Goal: Find specific page/section: Find specific page/section

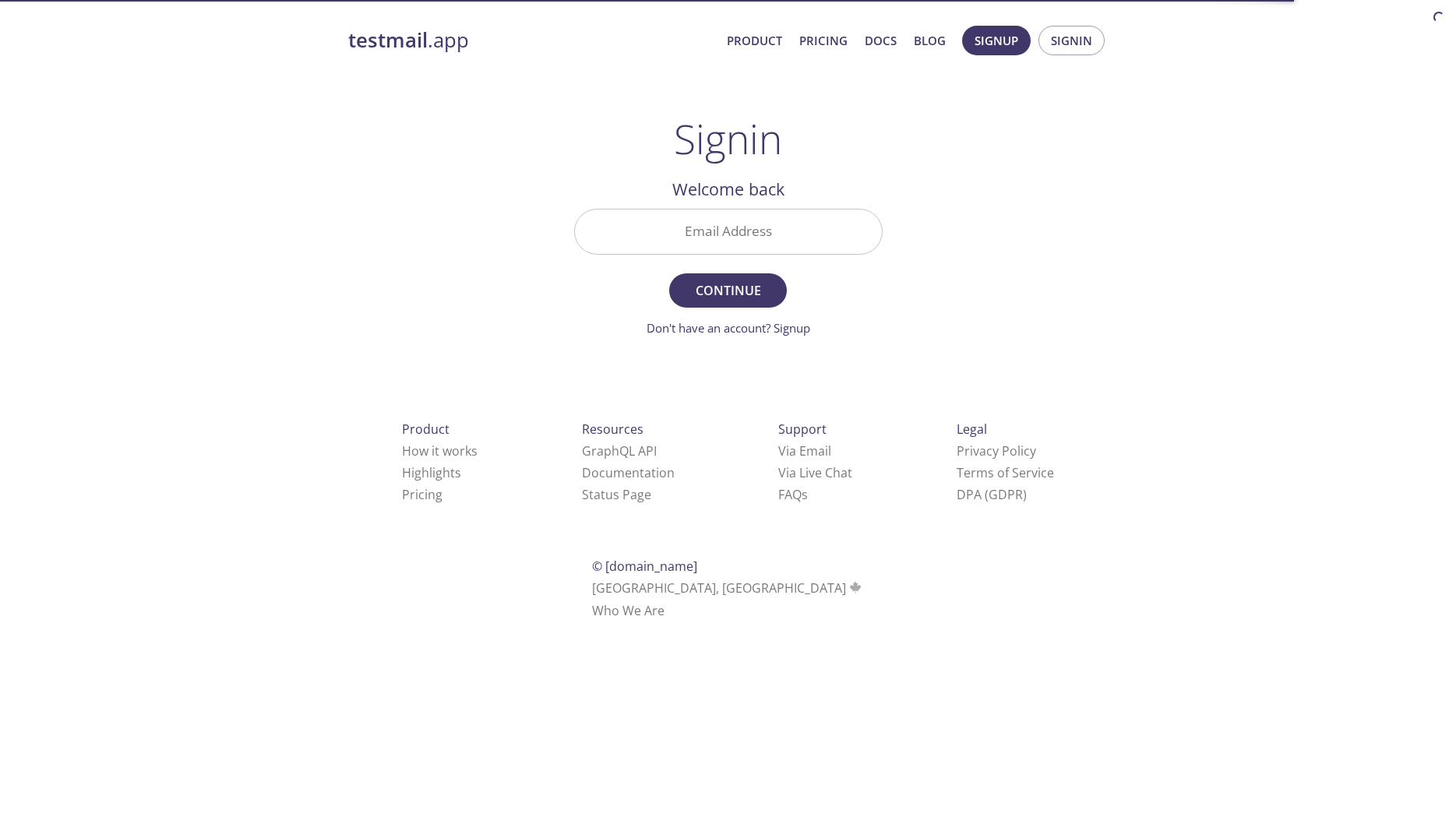
click at [700, 231] on input "Email Address" at bounding box center [728, 231] width 307 height 44
click at [690, 248] on input "Email Address" at bounding box center [728, 231] width 307 height 44
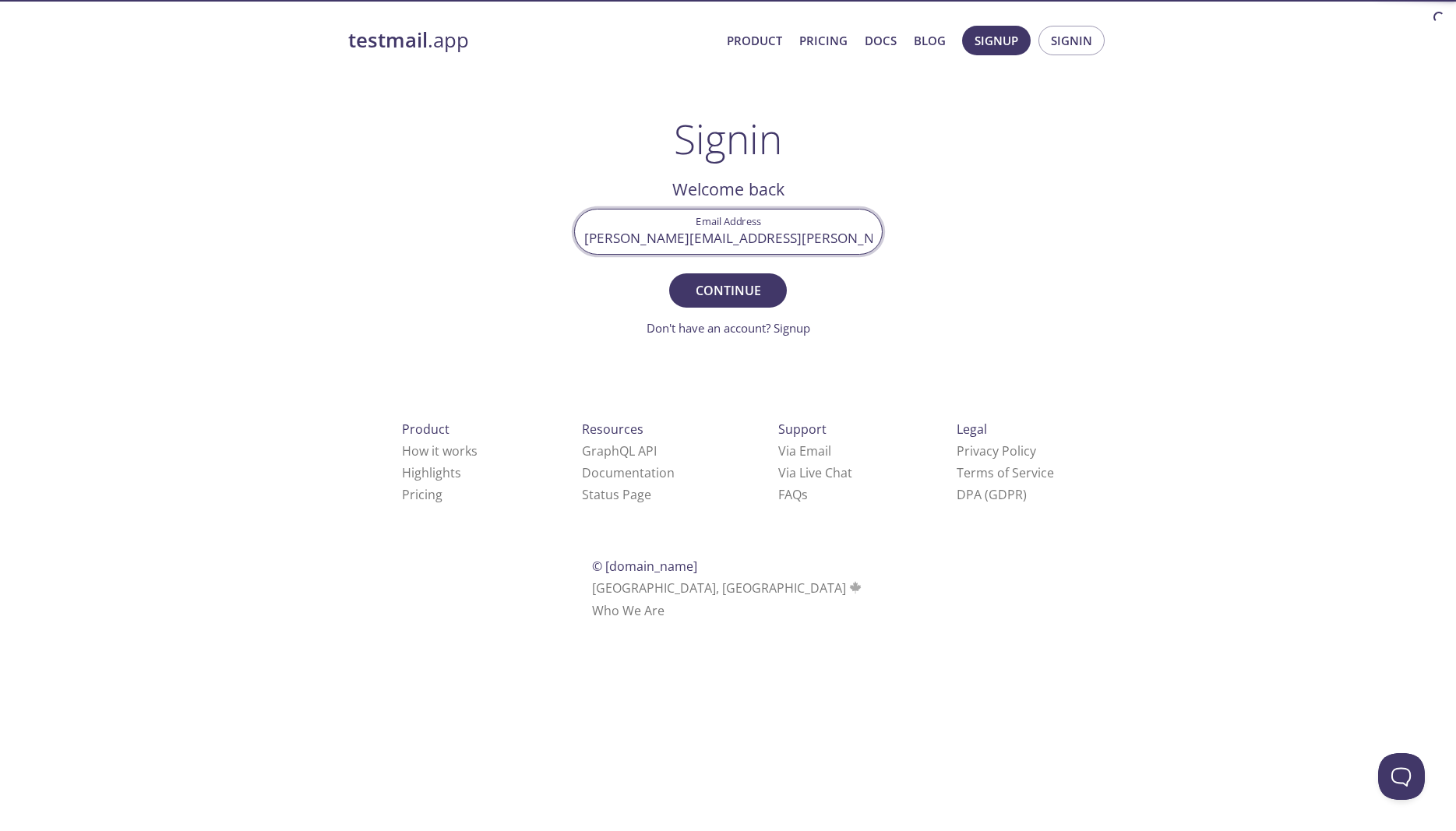
type input "[PERSON_NAME][EMAIL_ADDRESS][PERSON_NAME][DOMAIN_NAME]"
click at [669, 273] on button "Continue" at bounding box center [727, 290] width 117 height 34
click at [753, 235] on input "Signin Security Code" at bounding box center [728, 231] width 307 height 44
type input "357V2WD"
click at [756, 295] on span "Signin" at bounding box center [728, 290] width 83 height 22
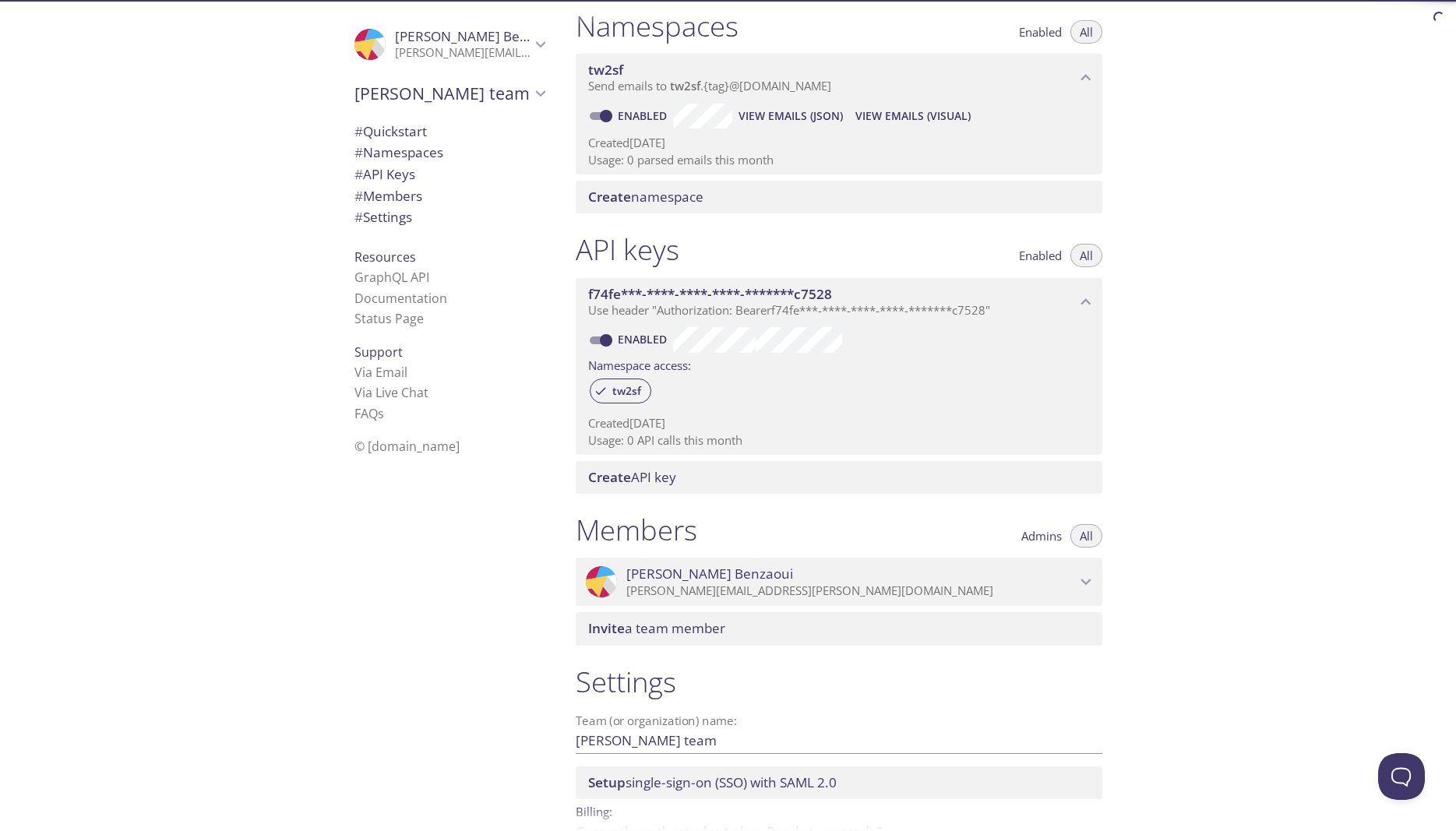
scroll to position [277, 0]
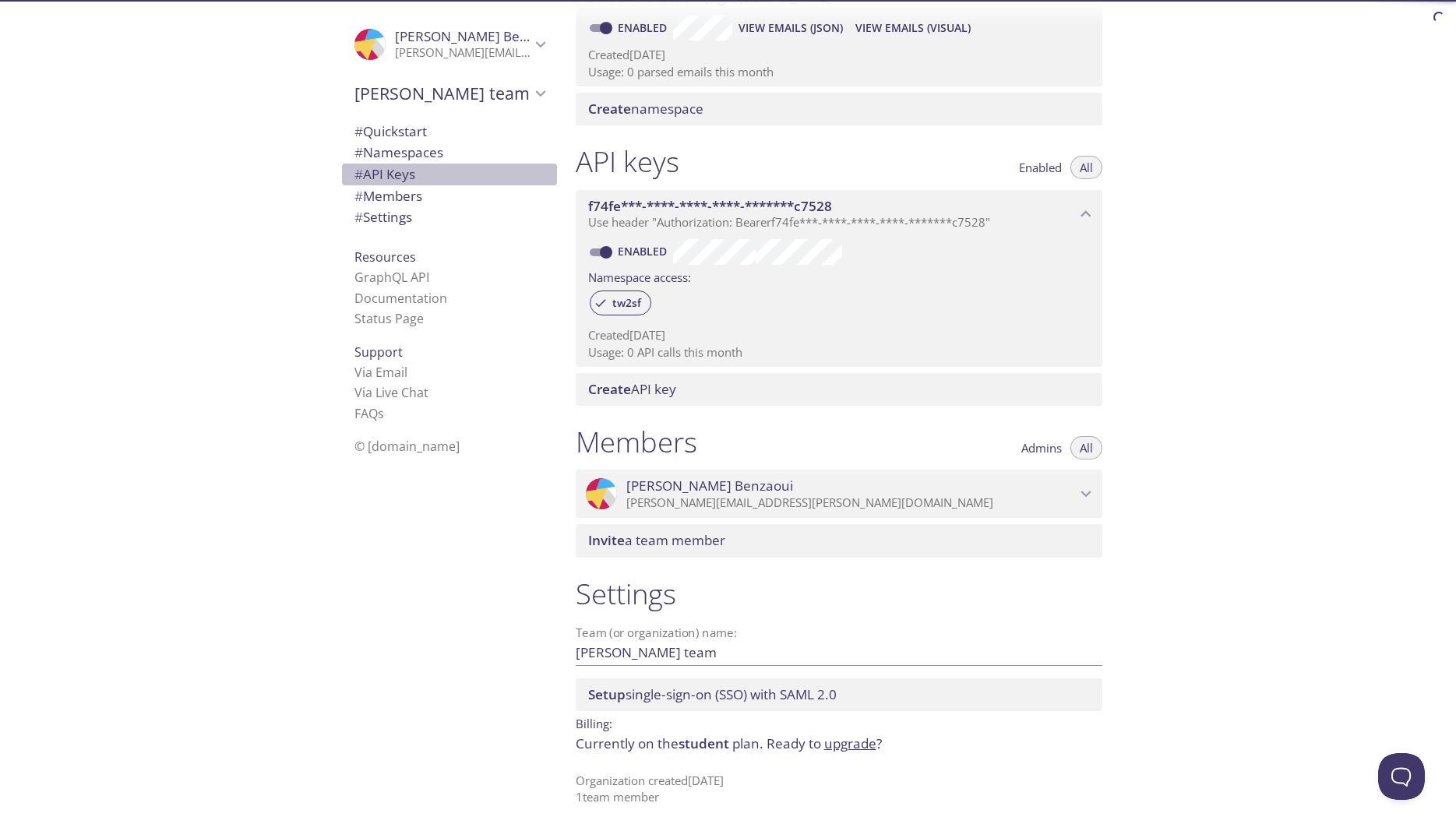
click at [412, 174] on span "# API Keys" at bounding box center [384, 173] width 61 height 18
click at [414, 159] on span "# Namespaces" at bounding box center [398, 152] width 89 height 18
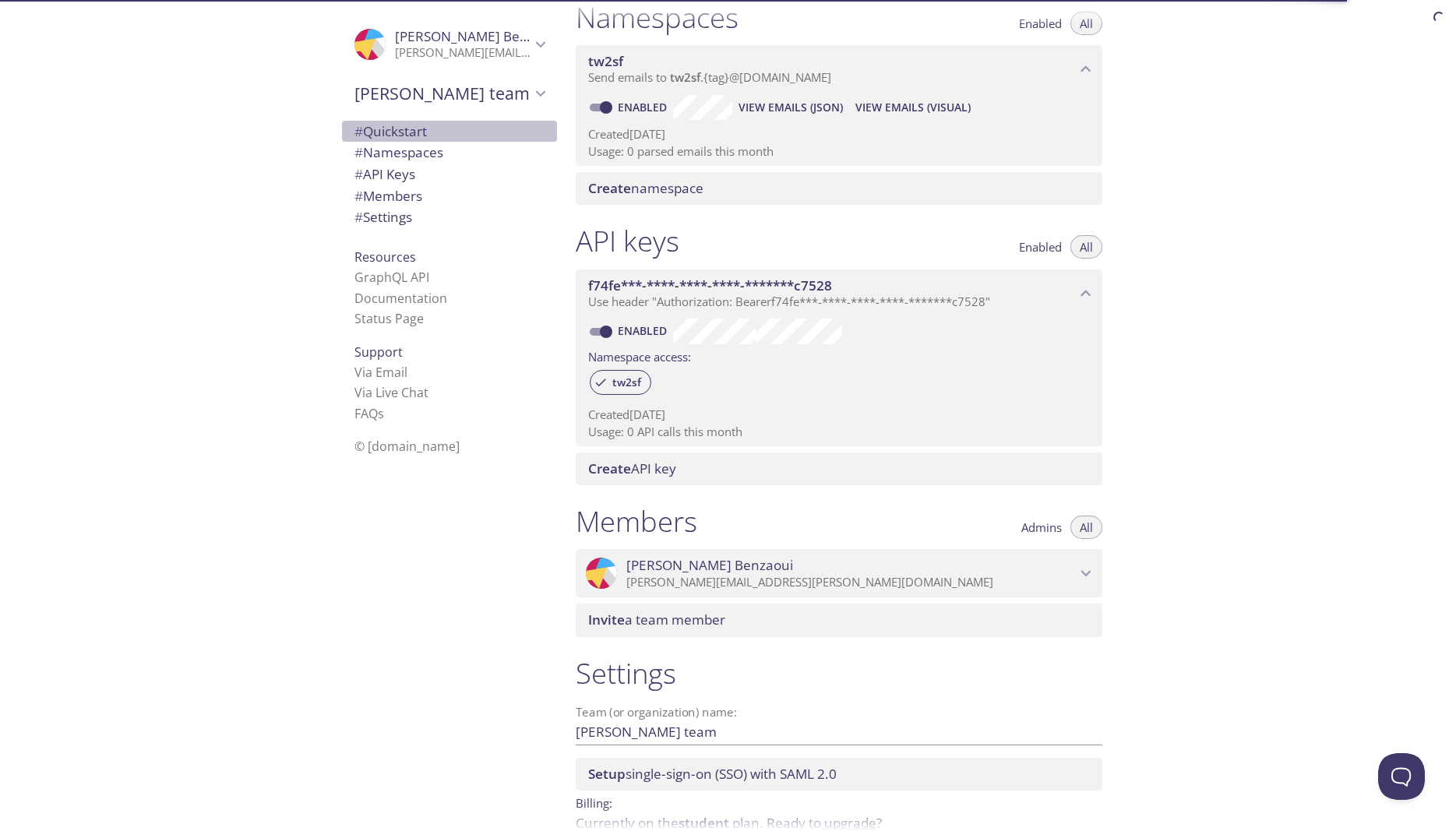
click at [407, 133] on span "# Quickstart" at bounding box center [390, 131] width 73 height 18
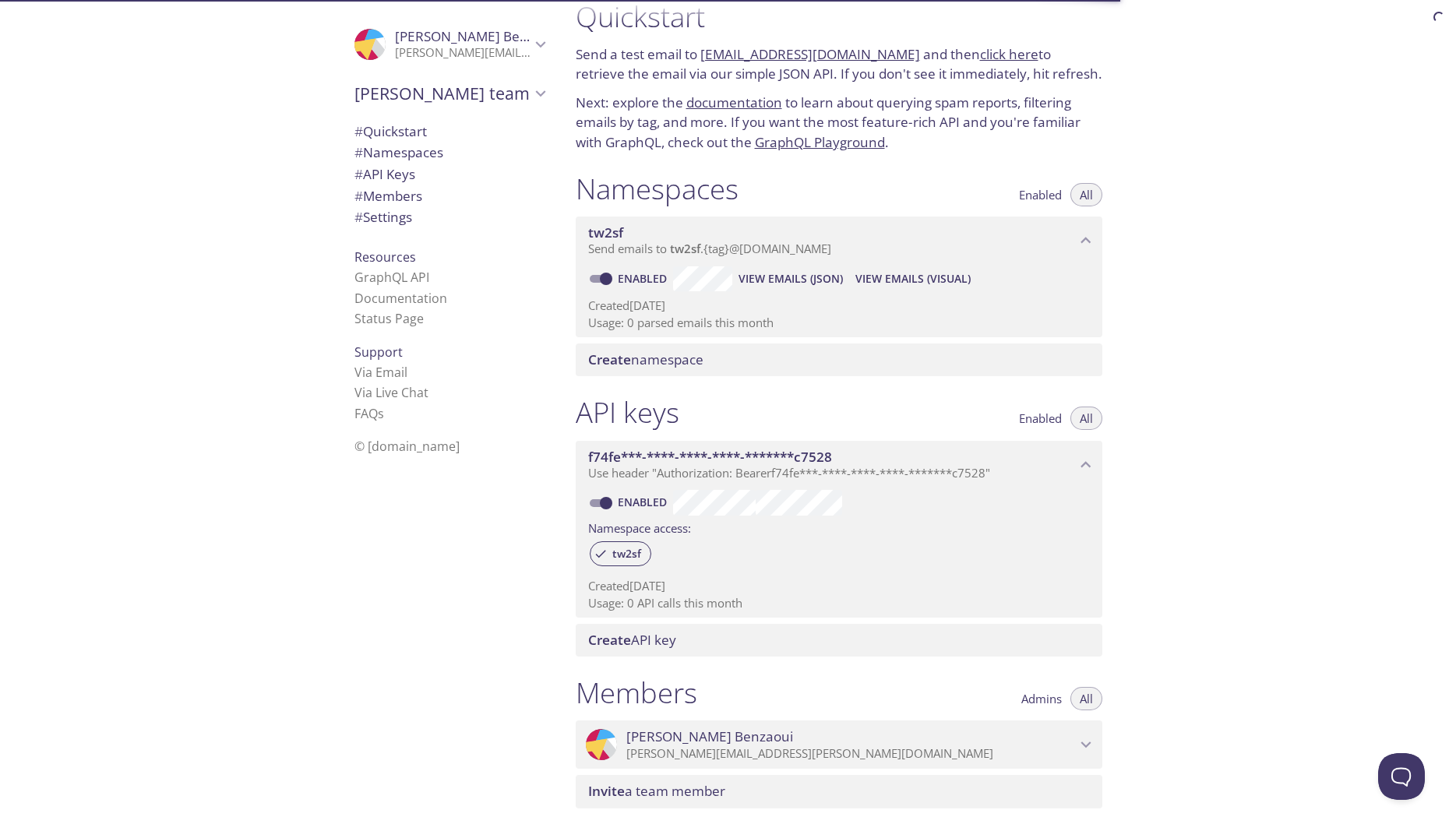
scroll to position [24, 0]
click at [739, 106] on link "documentation" at bounding box center [735, 103] width 96 height 18
